Goal: Navigation & Orientation: Find specific page/section

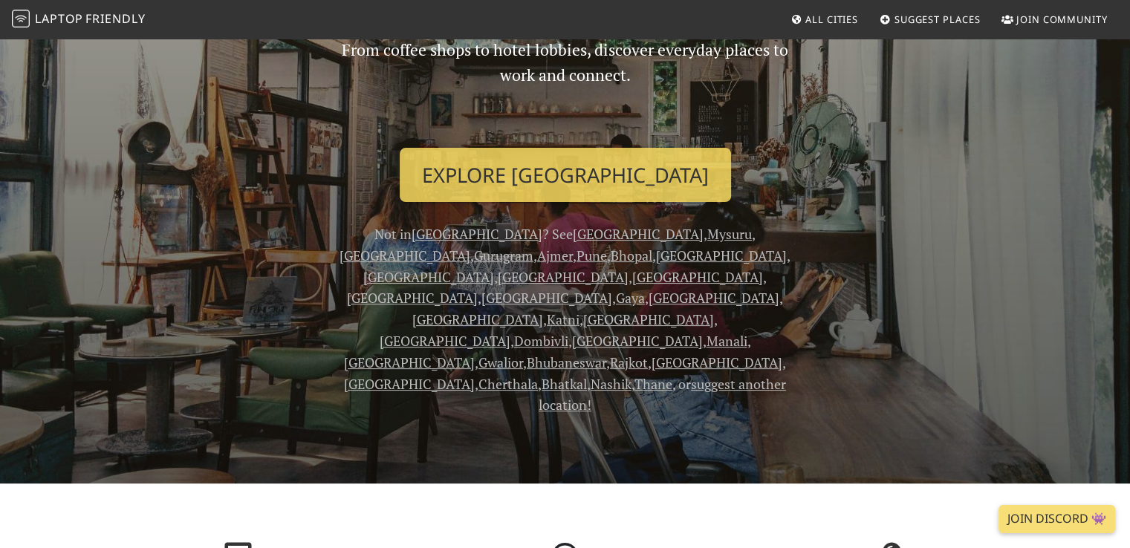
scroll to position [175, 0]
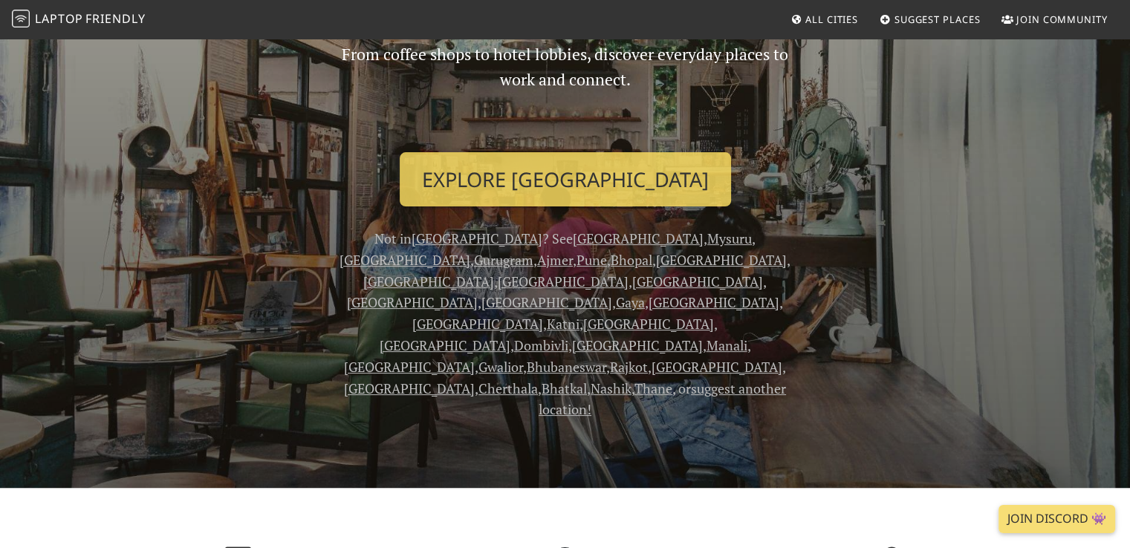
click at [573, 239] on link "Bengaluru" at bounding box center [638, 239] width 131 height 18
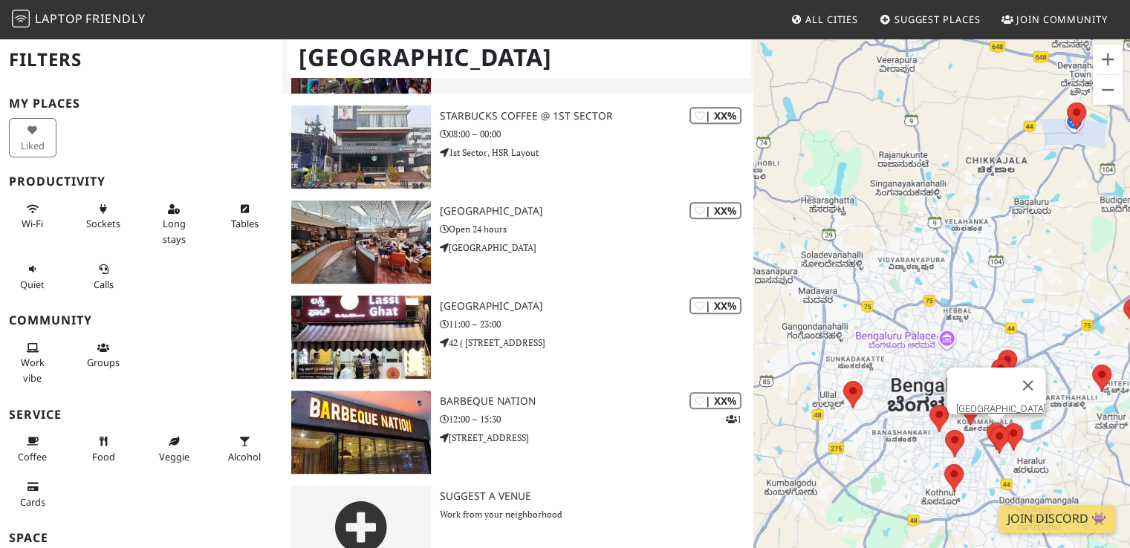
scroll to position [1005, 0]
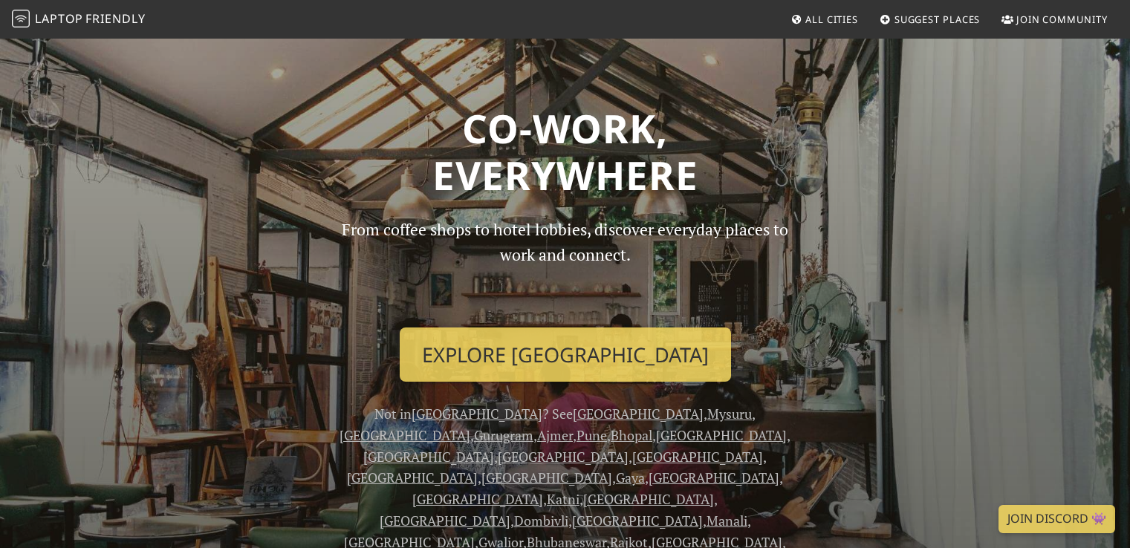
scroll to position [175, 0]
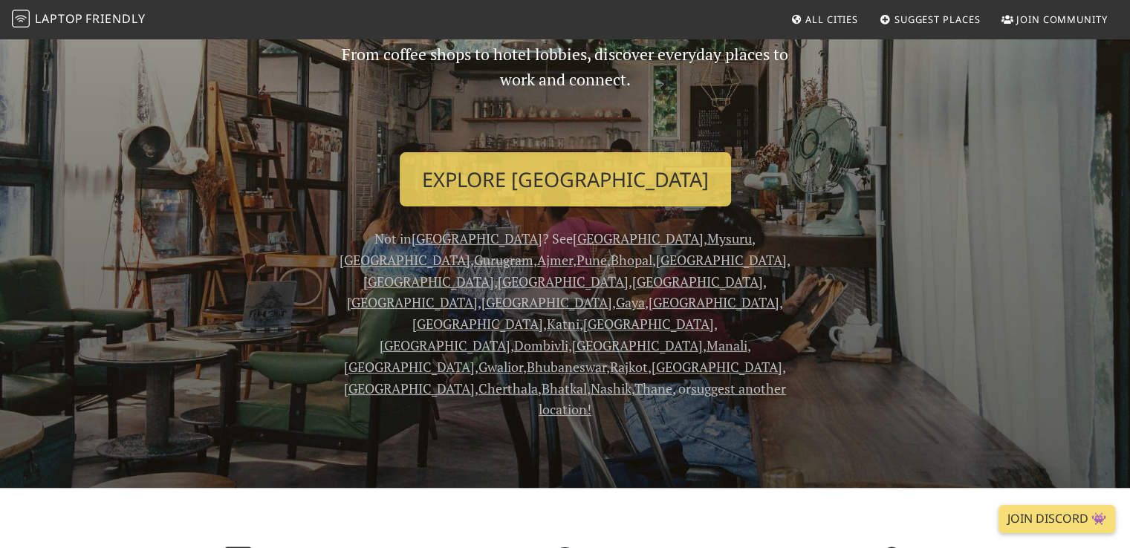
click at [652, 358] on link "[GEOGRAPHIC_DATA]" at bounding box center [717, 367] width 131 height 18
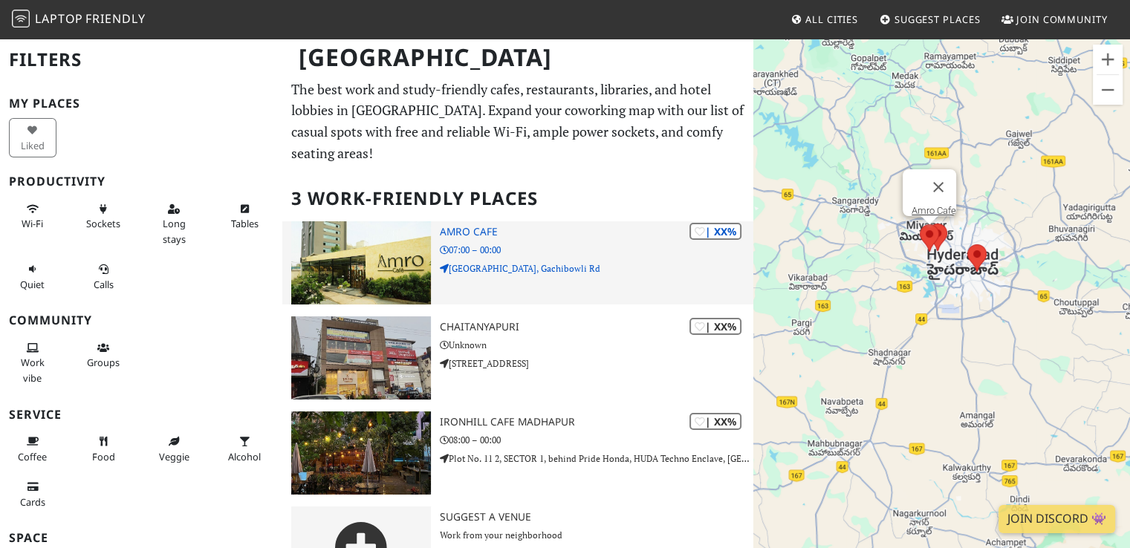
click at [478, 228] on h3 "Amro Cafe" at bounding box center [597, 232] width 314 height 13
